Goal: Task Accomplishment & Management: Complete application form

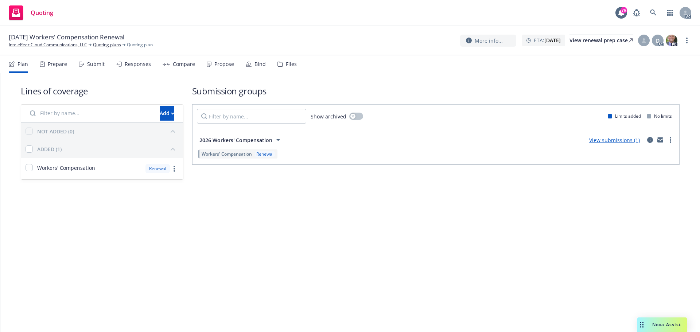
click at [99, 61] on div "Submit" at bounding box center [95, 64] width 17 height 6
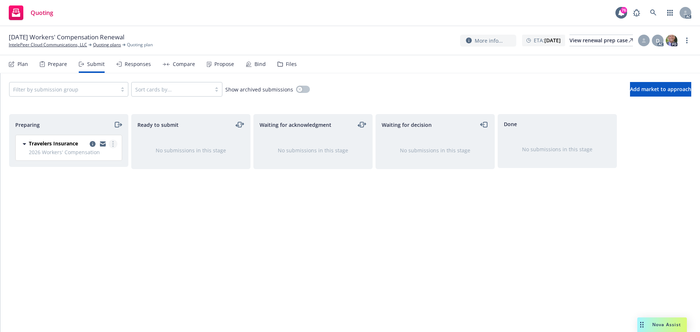
click at [114, 144] on link "more" at bounding box center [113, 144] width 9 height 9
click at [101, 173] on span "Log acknowledgement" at bounding box center [80, 173] width 72 height 7
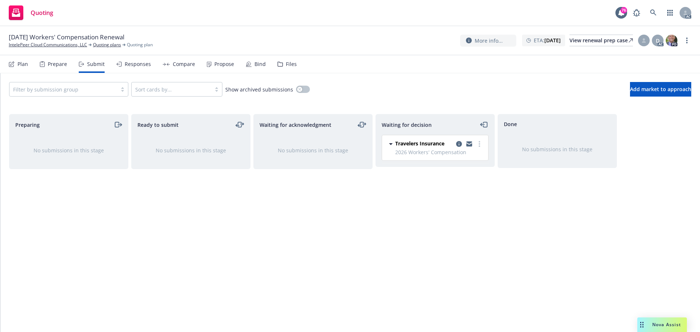
click at [455, 234] on div "Waiting for decision Travelers Insurance 2026 Workers' Compensation Tuesday, Se…" at bounding box center [434, 215] width 119 height 203
click at [367, 235] on div "Waiting for acknowledgment No submissions in this stage" at bounding box center [312, 215] width 119 height 203
